Goal: Find contact information: Find contact information

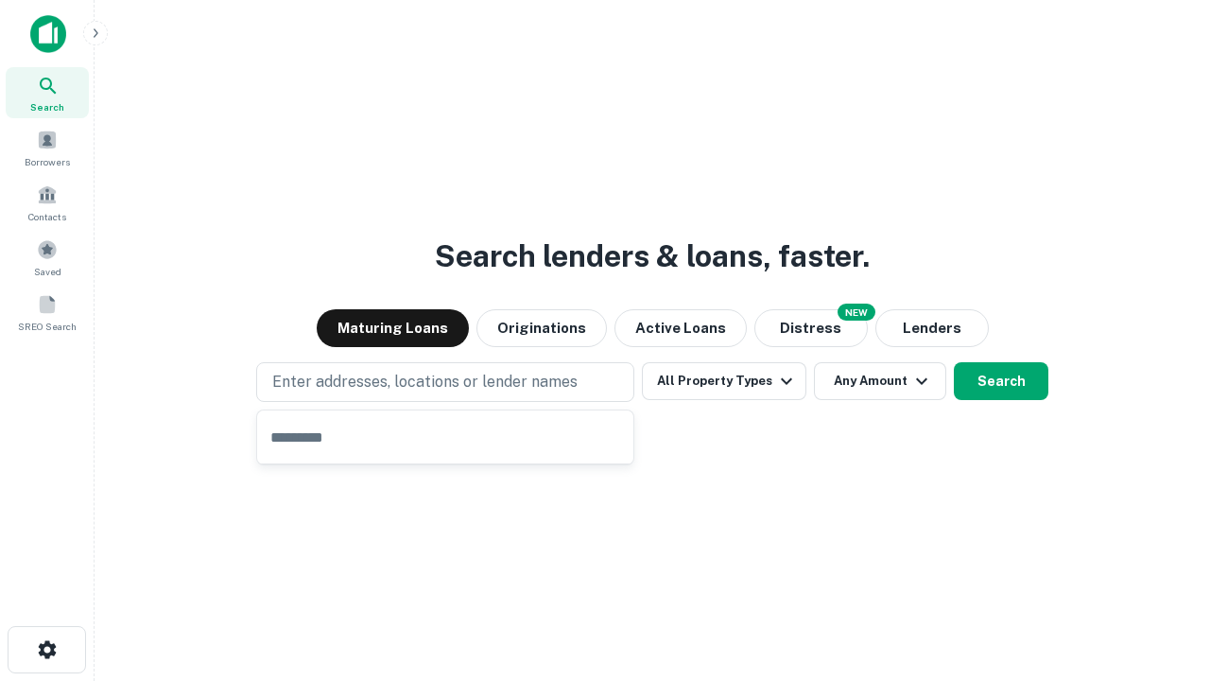
type input "**********"
click at [724, 381] on button "All Property Types" at bounding box center [724, 381] width 164 height 38
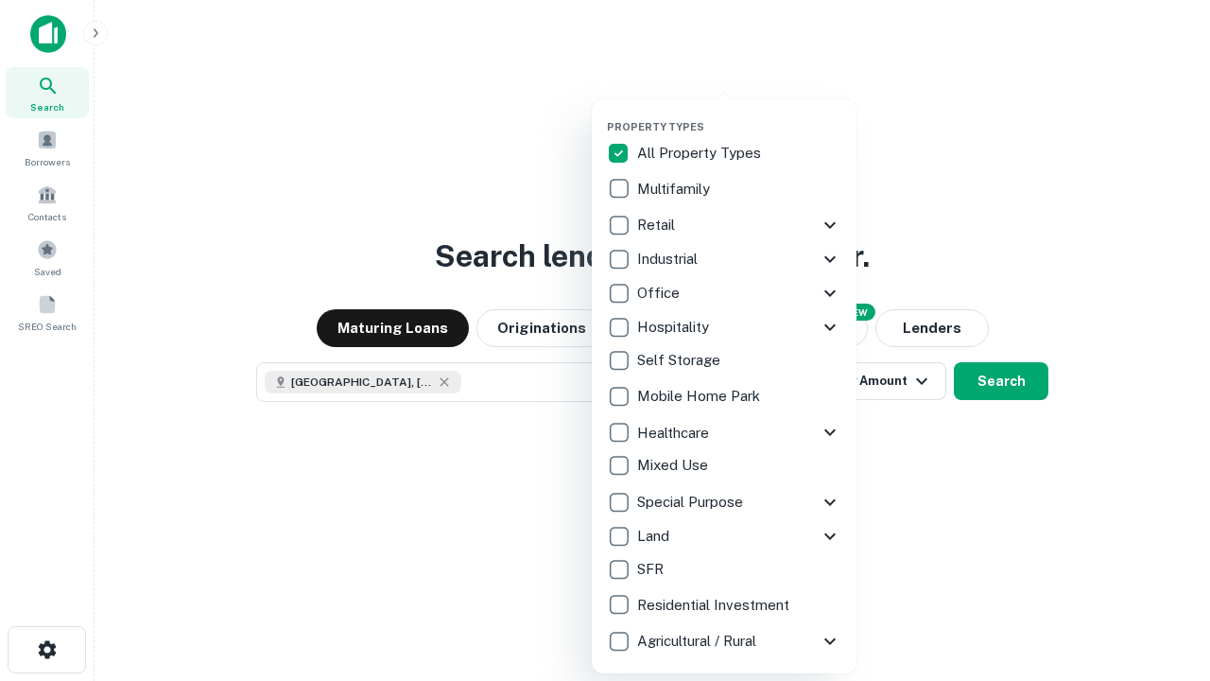
click at [739, 114] on button "button" at bounding box center [739, 114] width 265 height 1
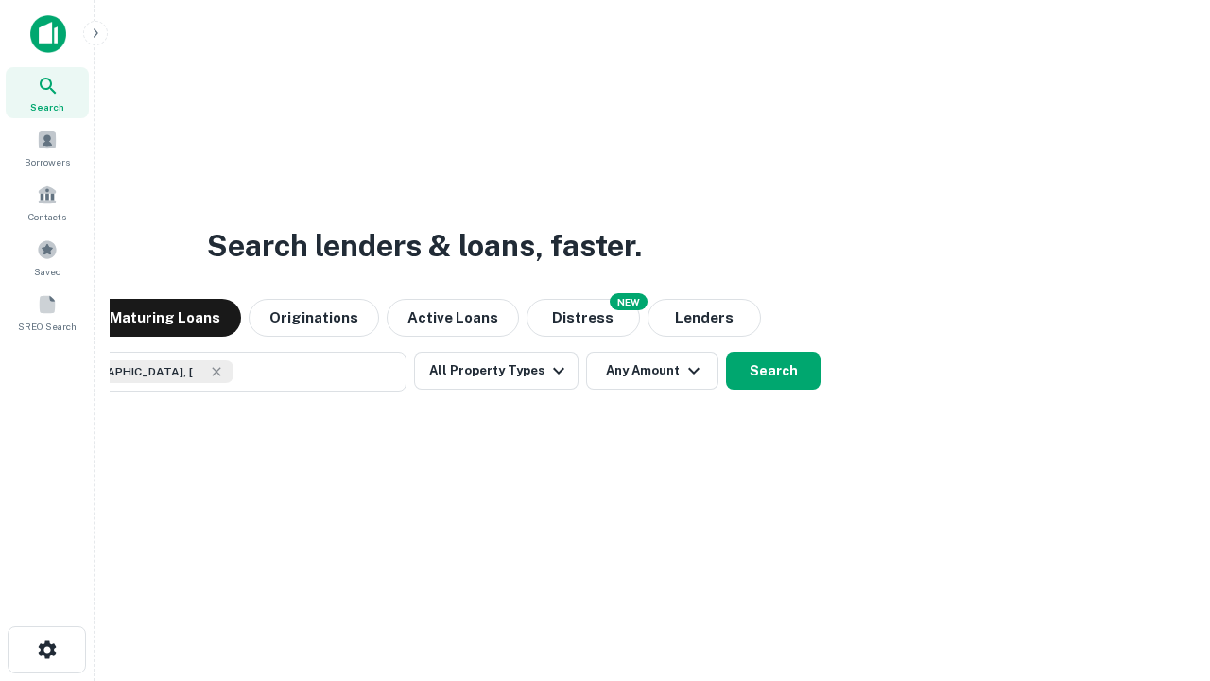
scroll to position [30, 0]
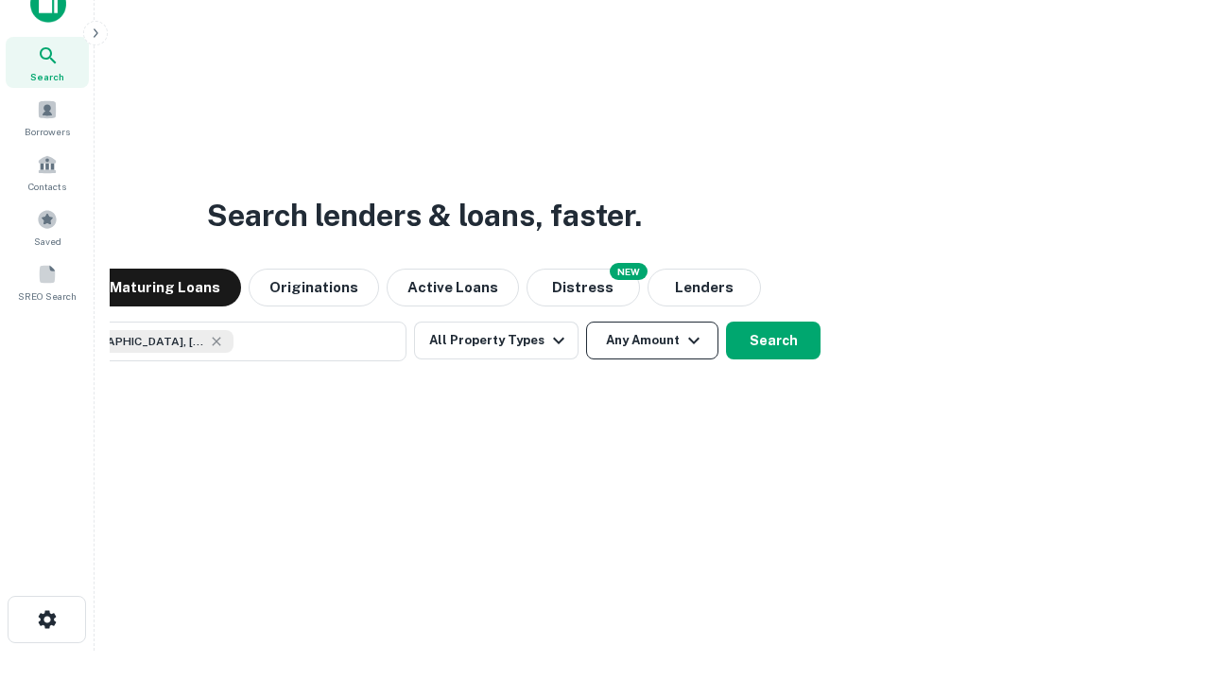
click at [586, 321] on button "Any Amount" at bounding box center [652, 340] width 132 height 38
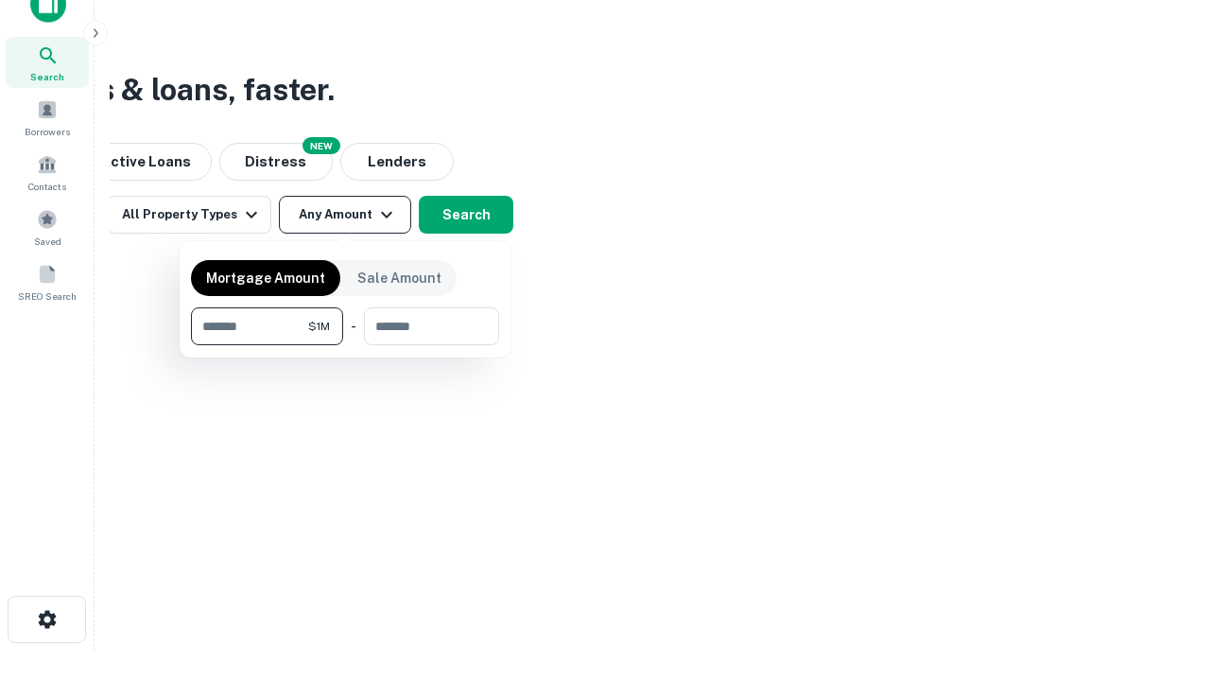
type input "*******"
click at [345, 345] on button "button" at bounding box center [345, 345] width 308 height 1
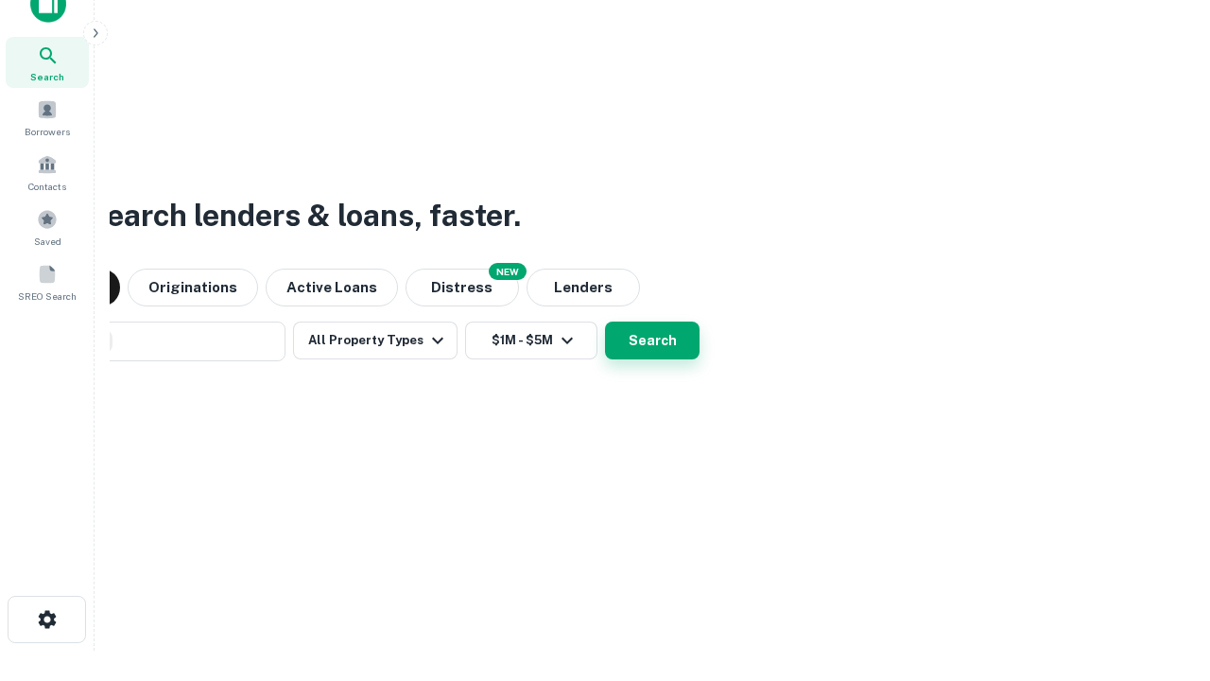
click at [605, 321] on button "Search" at bounding box center [652, 340] width 95 height 38
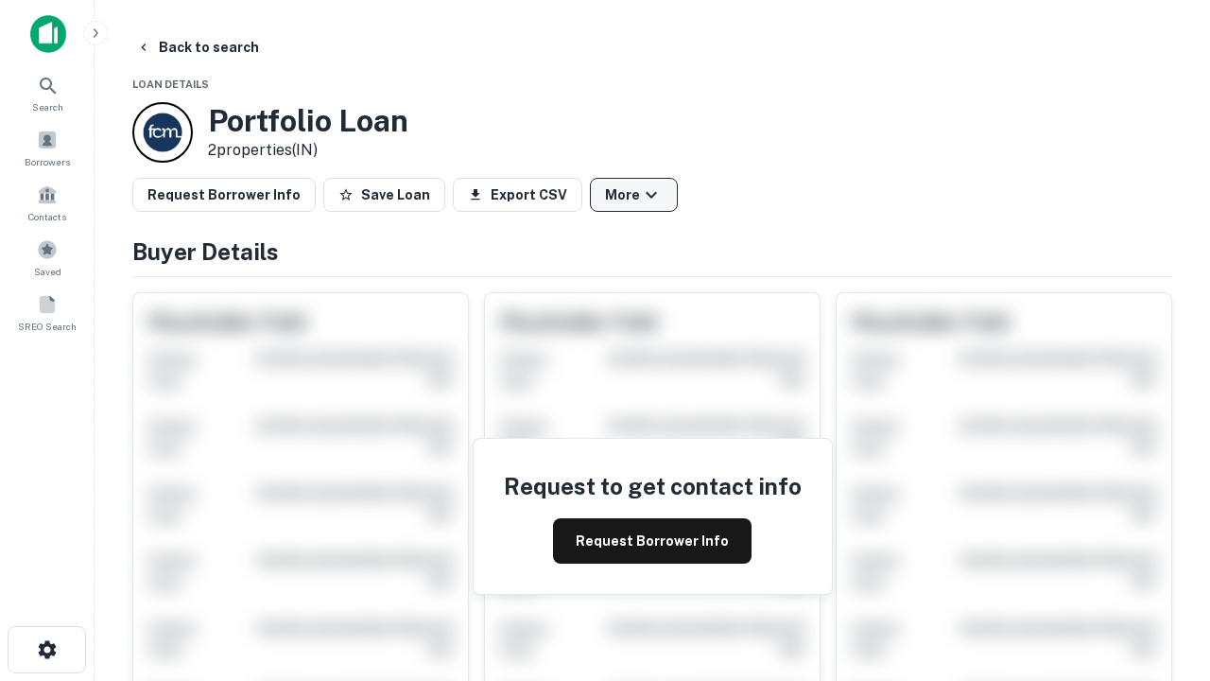
click at [633, 195] on button "More" at bounding box center [634, 195] width 88 height 34
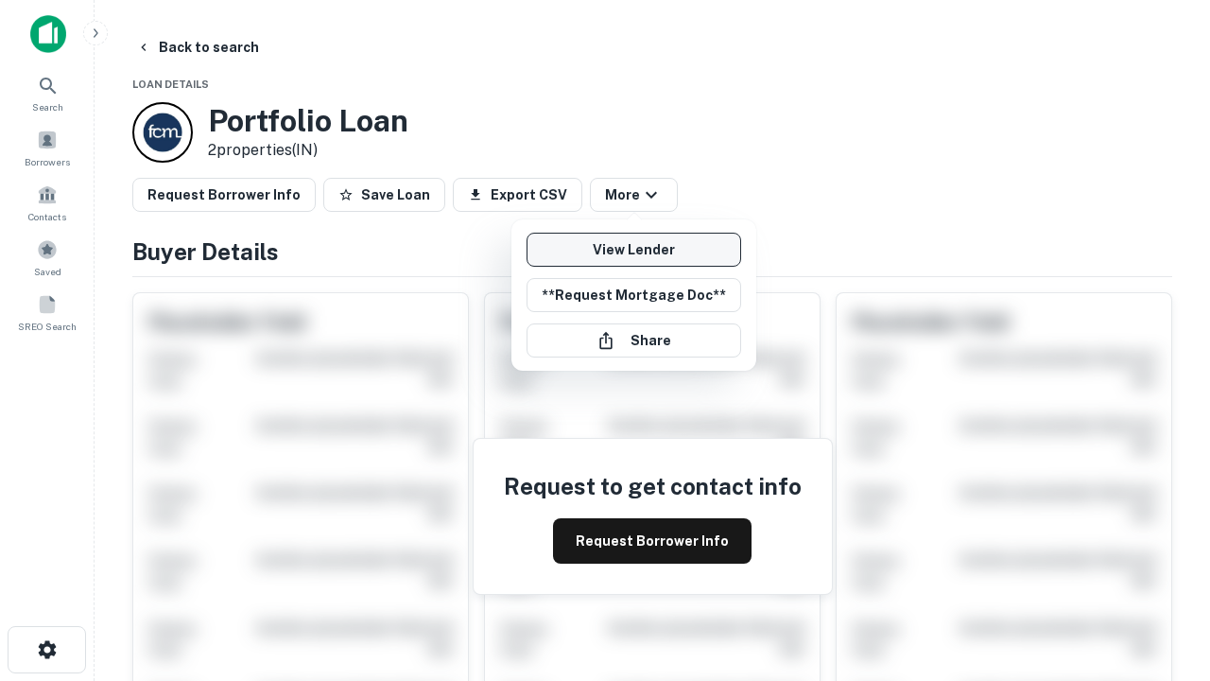
click at [633, 250] on link "View Lender" at bounding box center [633, 250] width 215 height 34
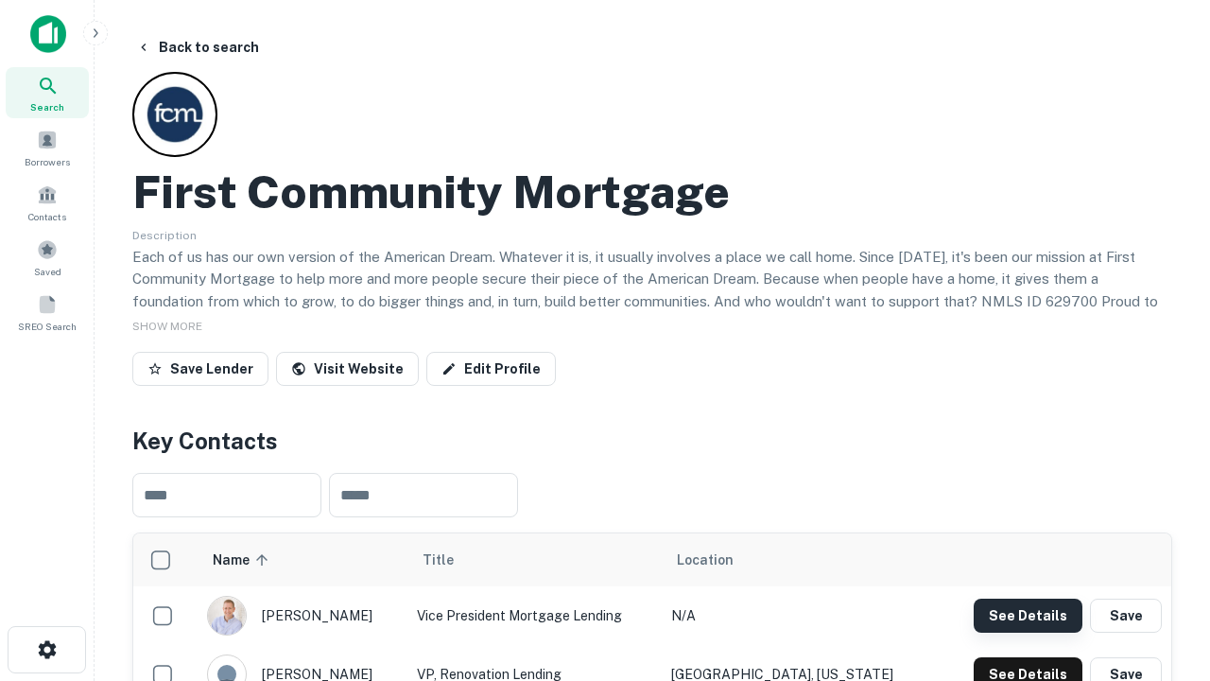
click at [1027, 614] on button "See Details" at bounding box center [1028, 615] width 109 height 34
click at [46, 649] on icon "button" at bounding box center [47, 649] width 23 height 23
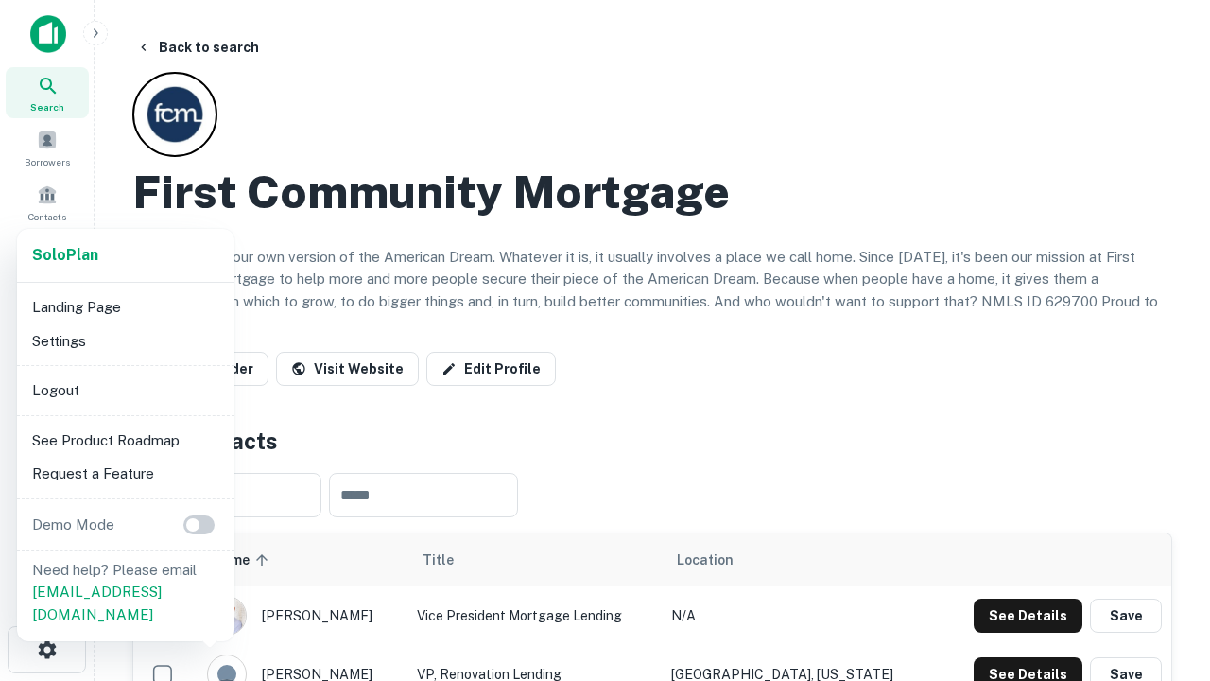
click at [125, 389] on li "Logout" at bounding box center [126, 390] width 202 height 34
